Goal: Information Seeking & Learning: Check status

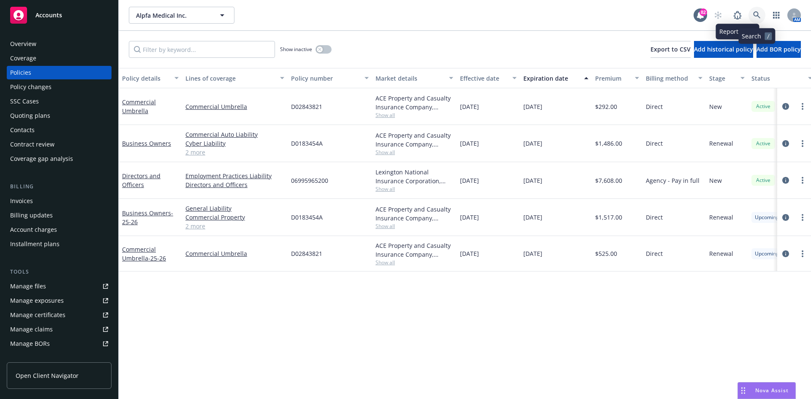
click at [753, 11] on link at bounding box center [756, 15] width 17 height 17
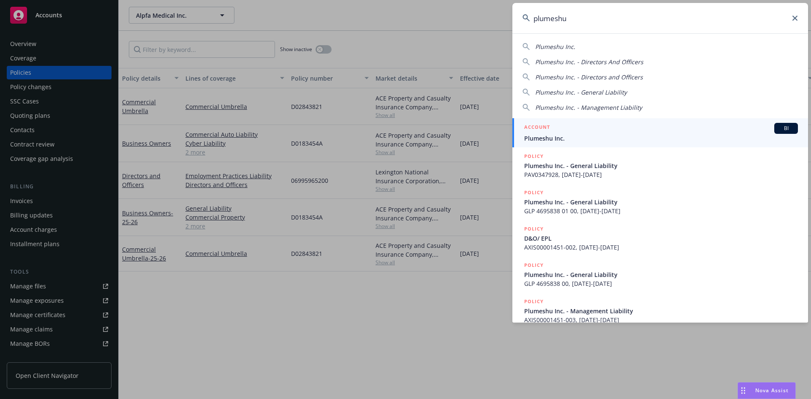
type input "plumeshu"
click at [535, 129] on h5 "ACCOUNT" at bounding box center [537, 128] width 26 height 10
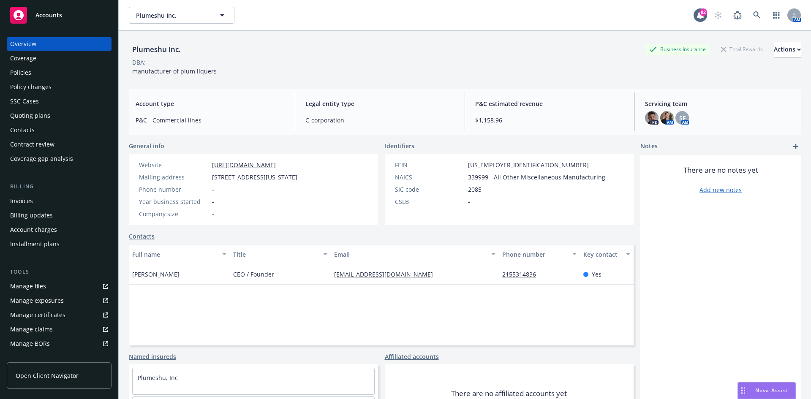
click at [26, 75] on div "Policies" at bounding box center [20, 73] width 21 height 14
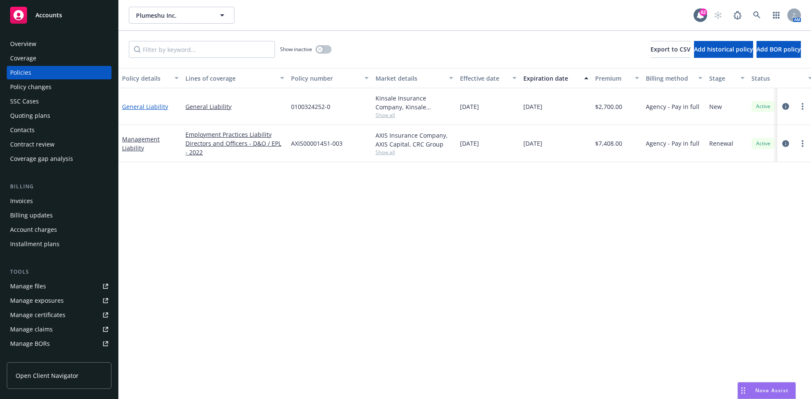
click at [146, 107] on link "General Liability" at bounding box center [145, 107] width 46 height 8
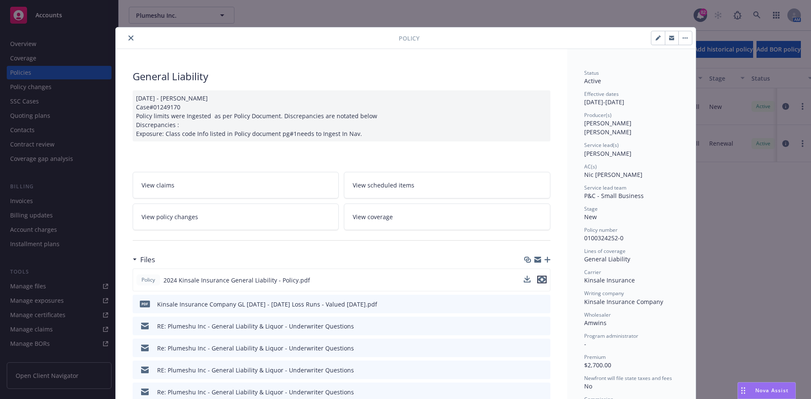
click at [540, 277] on icon "preview file" at bounding box center [542, 280] width 8 height 6
click at [128, 38] on icon "close" at bounding box center [130, 37] width 5 height 5
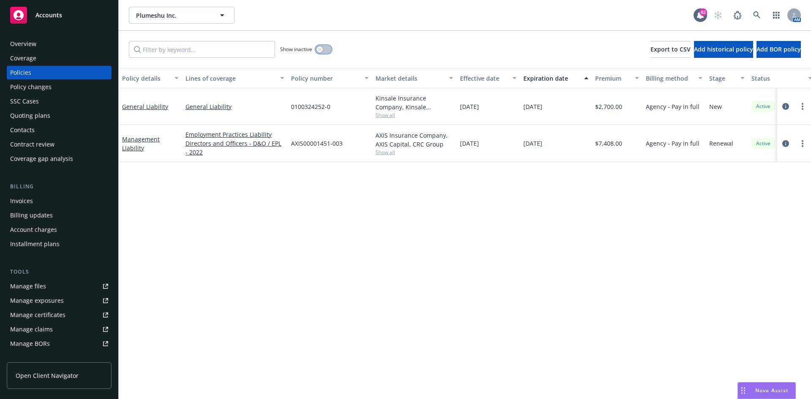
click at [319, 49] on icon "button" at bounding box center [319, 49] width 3 height 3
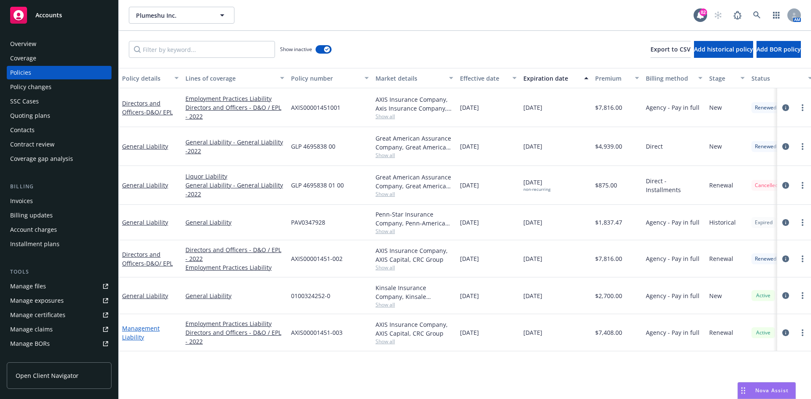
click at [147, 324] on link "Management Liability" at bounding box center [141, 332] width 38 height 17
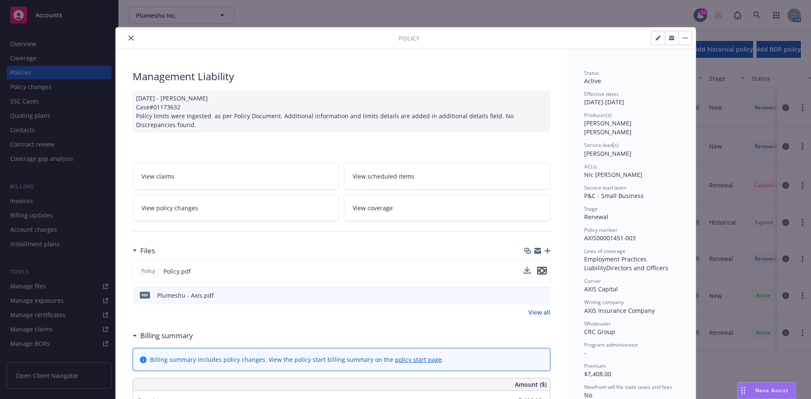
click at [540, 269] on icon "preview file" at bounding box center [542, 271] width 8 height 6
click at [128, 34] on button "close" at bounding box center [131, 38] width 10 height 10
